Goal: Find specific page/section: Find specific page/section

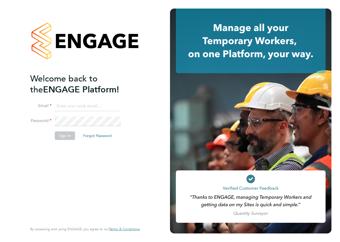
type input "kirsty.hanmore@ncclondon.ac.uk"
click at [66, 136] on button "Sign In" at bounding box center [65, 135] width 20 height 9
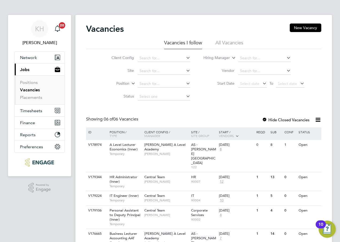
drag, startPoint x: 225, startPoint y: 42, endPoint x: 245, endPoint y: 51, distance: 21.7
click at [225, 42] on li "All Vacancies" at bounding box center [229, 45] width 28 height 10
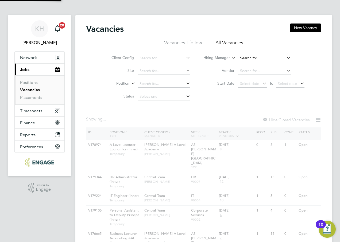
click at [252, 57] on input at bounding box center [264, 57] width 53 height 7
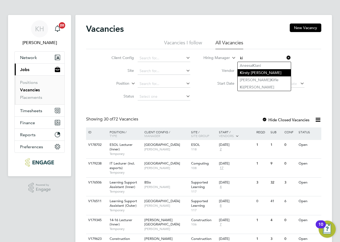
click at [253, 73] on li "Ki rsty [PERSON_NAME]" at bounding box center [263, 72] width 53 height 7
type input "[PERSON_NAME]"
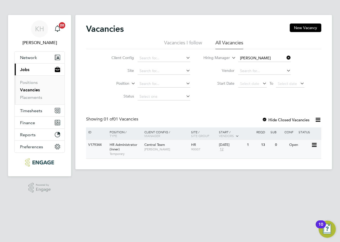
click at [162, 151] on span "[PERSON_NAME]" at bounding box center [166, 149] width 44 height 4
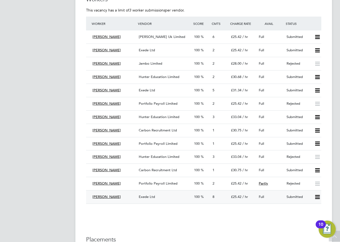
click at [143, 194] on span "Exede Ltd" at bounding box center [147, 196] width 16 height 5
